Goal: Navigation & Orientation: Find specific page/section

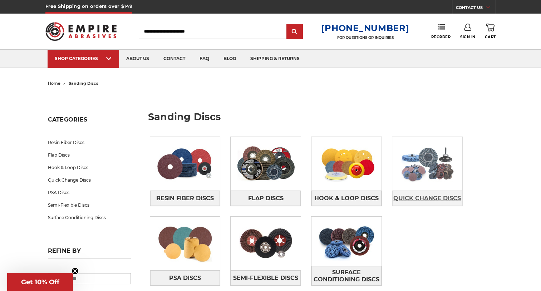
click at [432, 200] on span "Quick Change Discs" at bounding box center [427, 198] width 68 height 12
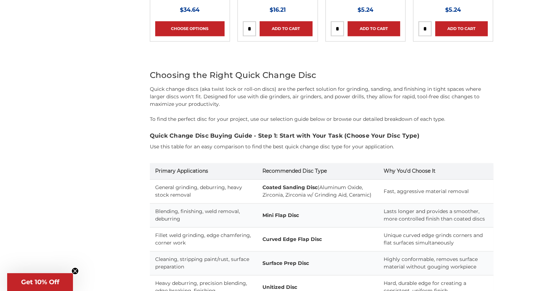
scroll to position [1073, 0]
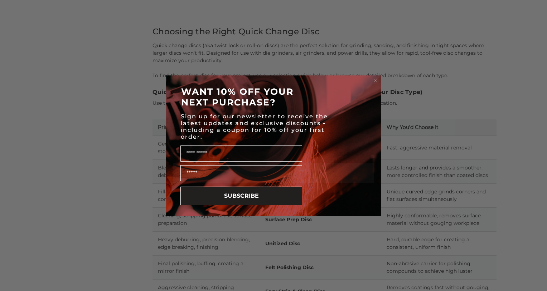
click at [375, 80] on icon "Close dialog" at bounding box center [375, 80] width 3 height 3
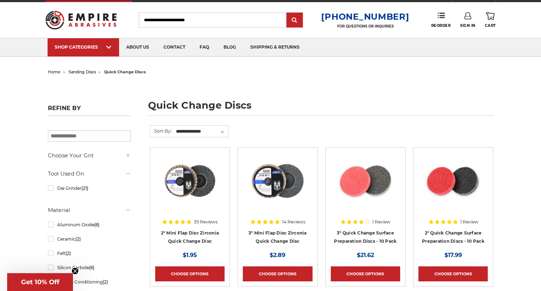
scroll to position [0, 0]
